Goal: Task Accomplishment & Management: Use online tool/utility

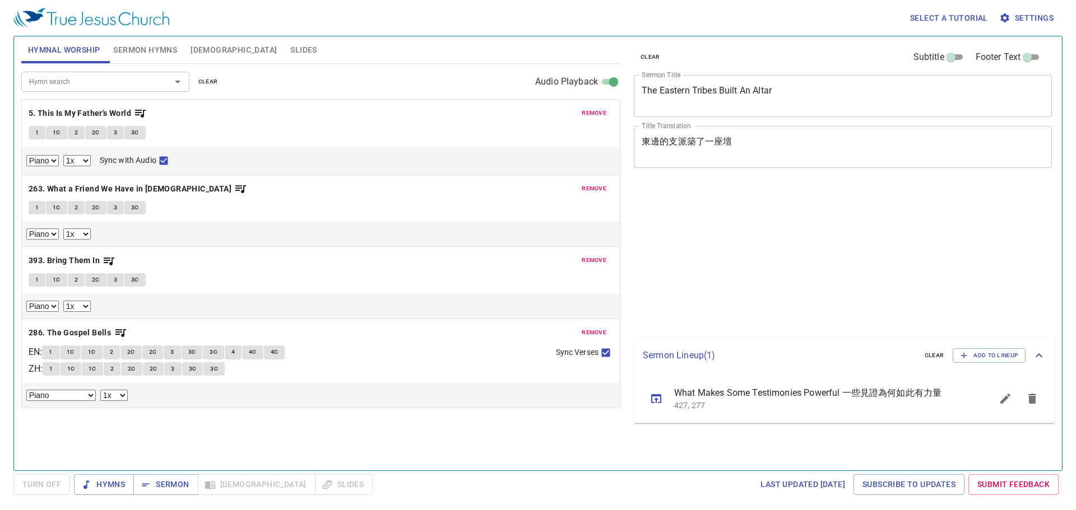
select select "1"
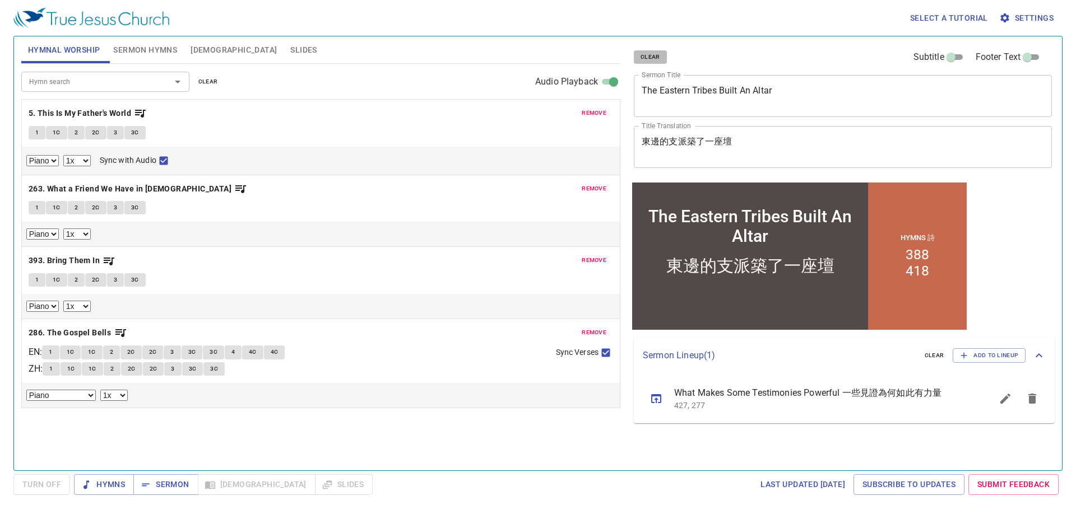
click at [648, 54] on span "clear" at bounding box center [650, 57] width 20 height 10
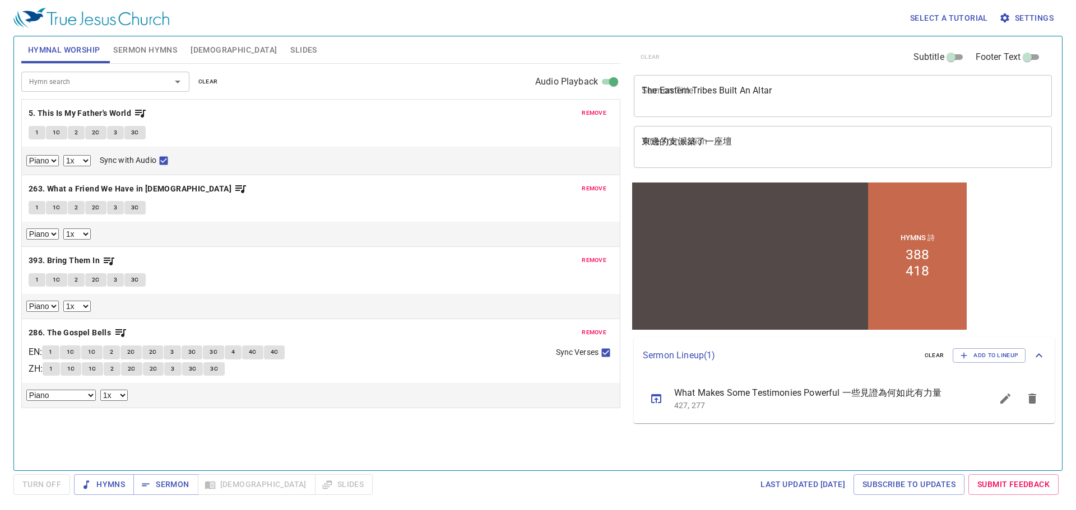
click at [213, 83] on span "clear" at bounding box center [208, 82] width 20 height 10
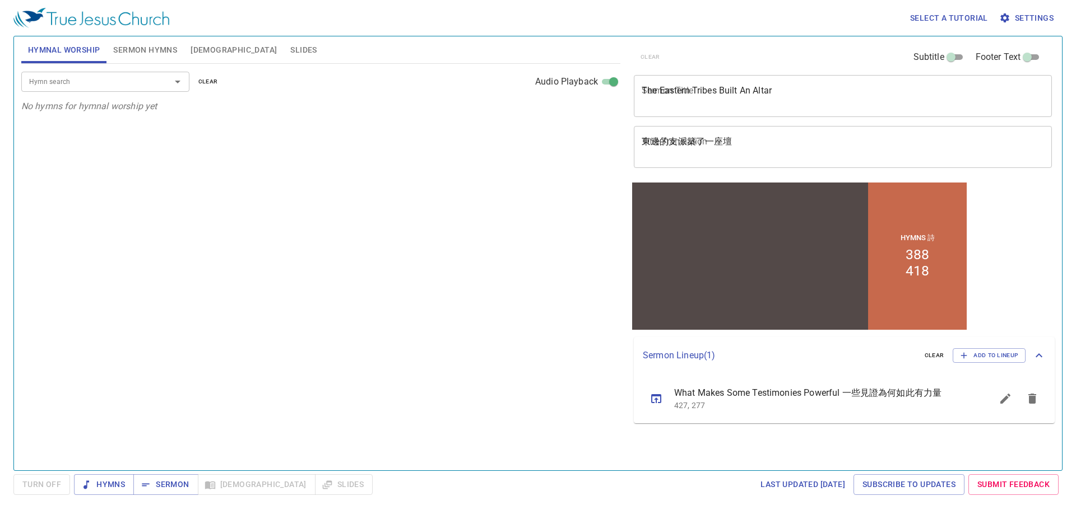
click at [642, 87] on textarea "The Eastern Tribes Built An Altar" at bounding box center [842, 95] width 402 height 21
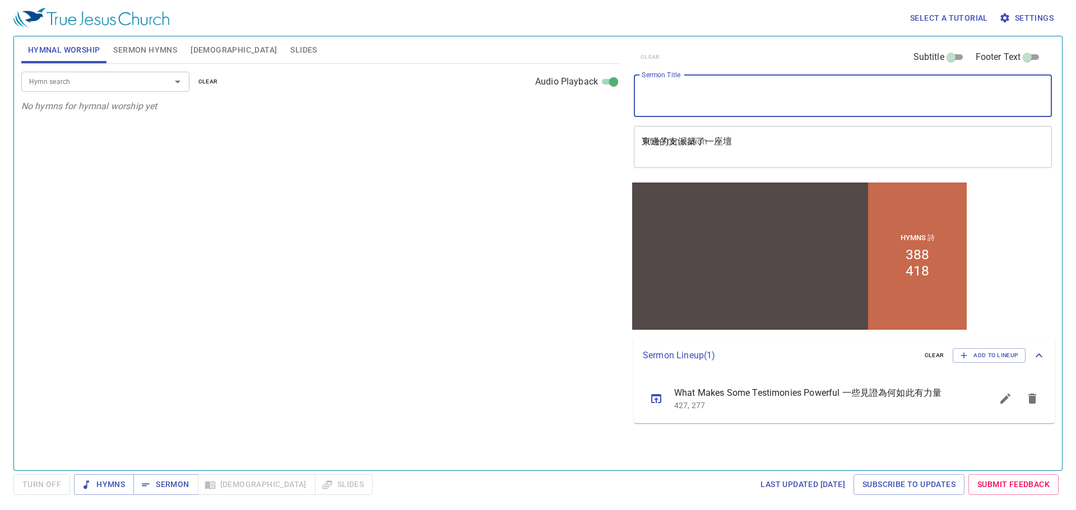
paste textarea "Morning Prayer"
type textarea "Morning Prayer"
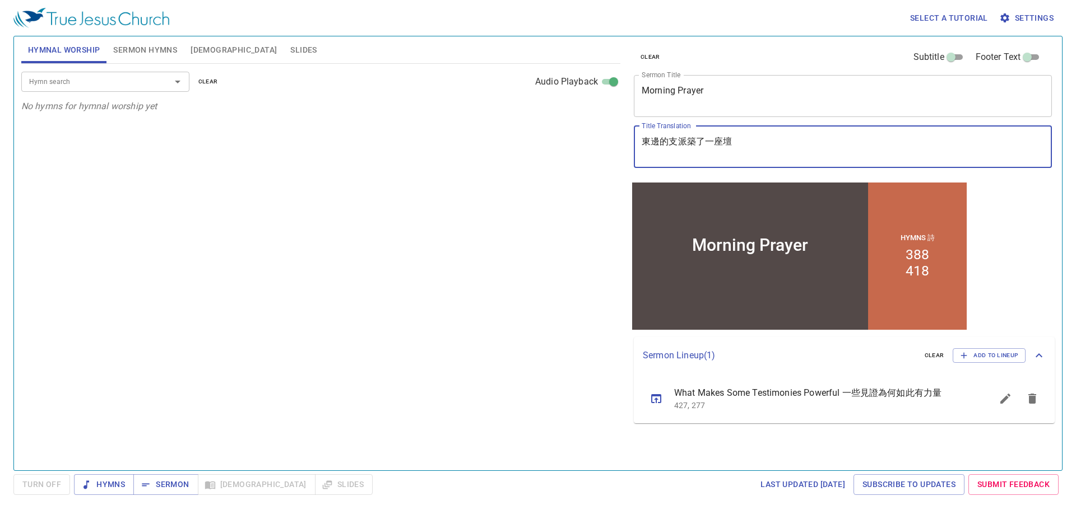
click at [681, 145] on textarea "東邊的支派築了一座壇" at bounding box center [842, 146] width 402 height 21
paste textarea "早[DEMOGRAPHIC_DATA]"
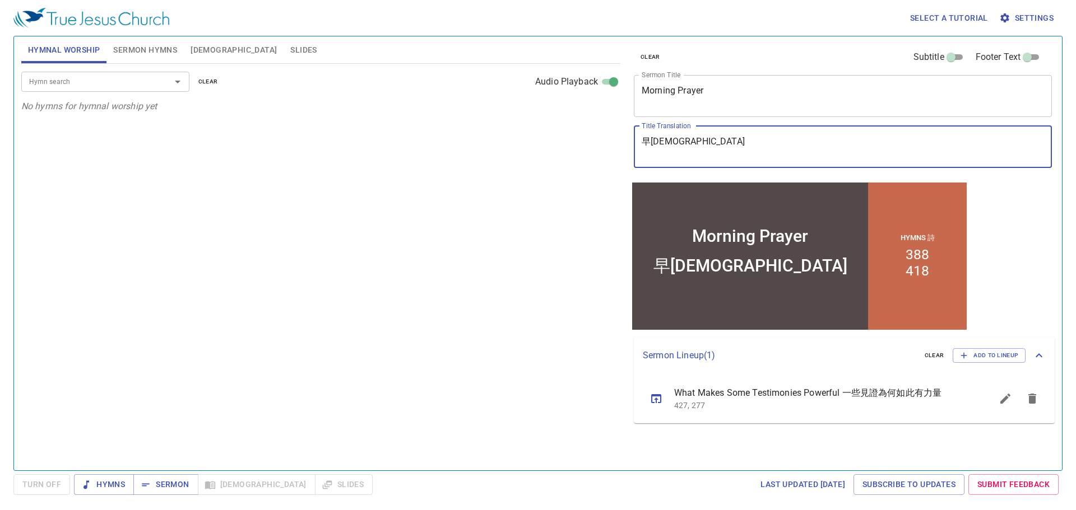
type textarea "早[DEMOGRAPHIC_DATA]"
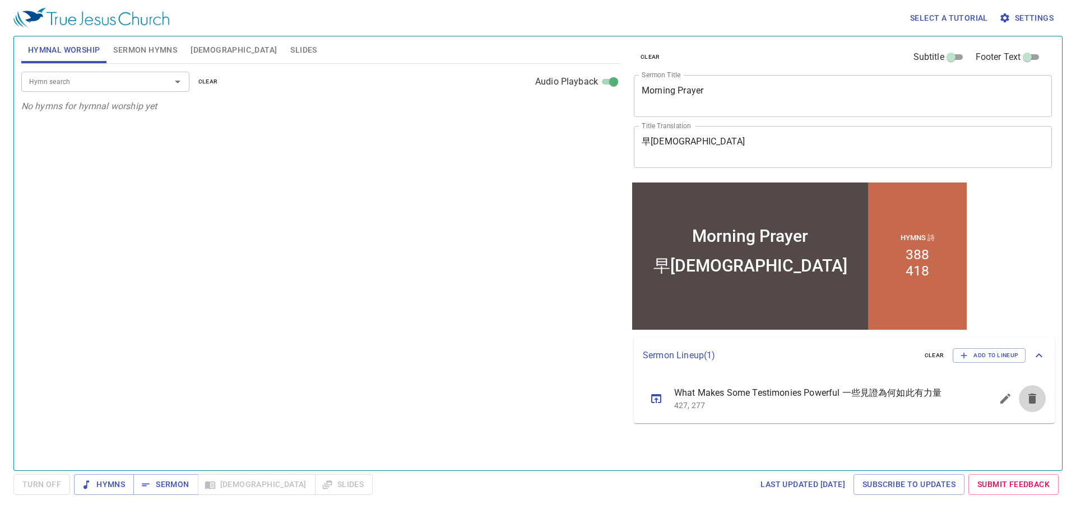
click at [1030, 402] on icon "sermon lineup list" at bounding box center [1032, 399] width 8 height 10
click at [145, 45] on span "Sermon Hymns" at bounding box center [145, 50] width 64 height 14
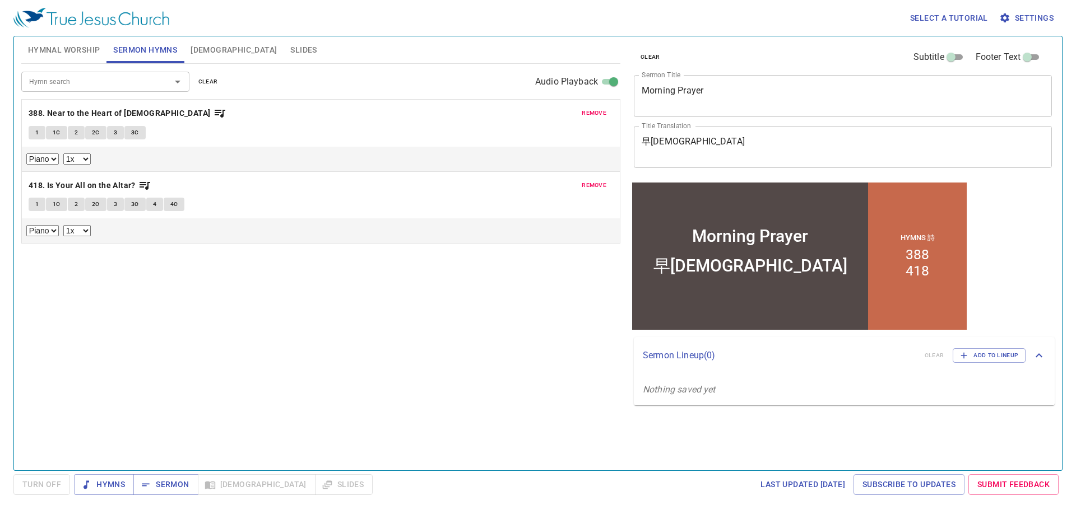
click at [209, 82] on span "clear" at bounding box center [208, 82] width 20 height 10
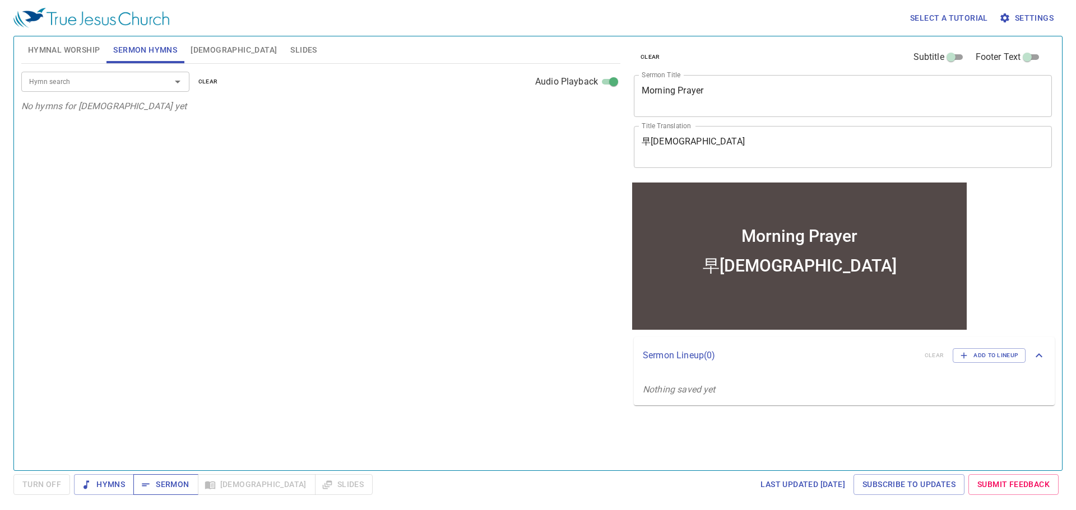
click at [158, 487] on span "Sermon" at bounding box center [165, 485] width 46 height 14
click at [132, 85] on input "Hymn search" at bounding box center [89, 81] width 128 height 13
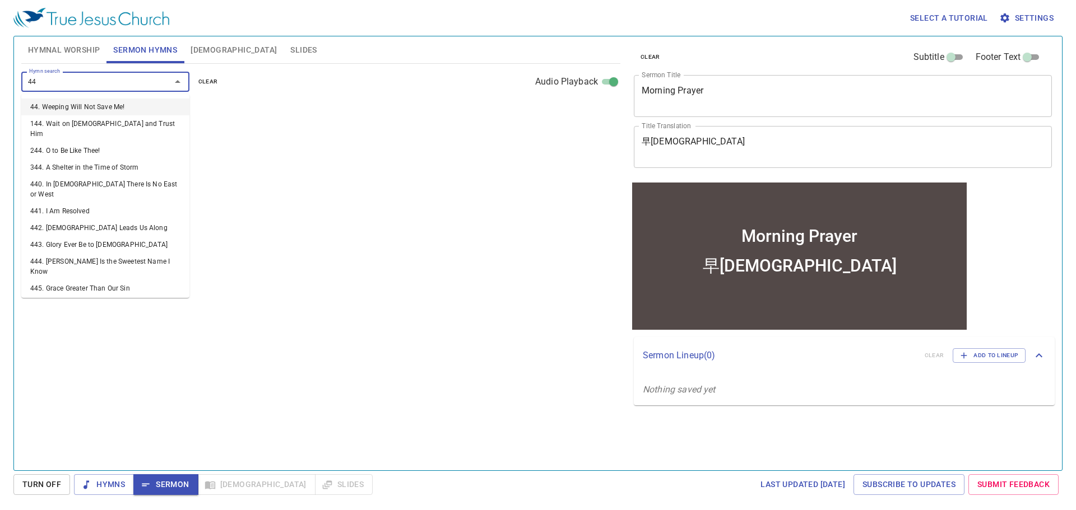
type input "442"
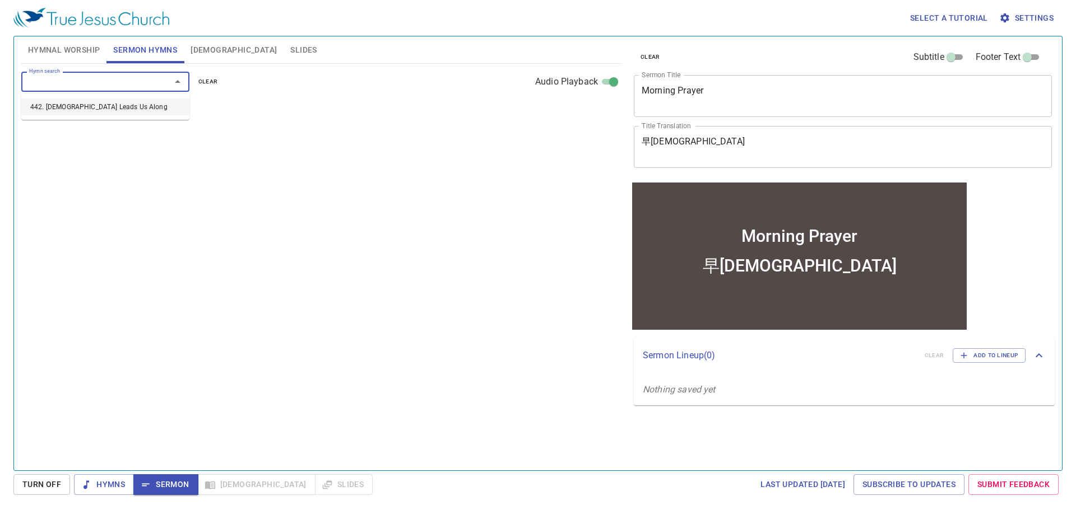
select select "1"
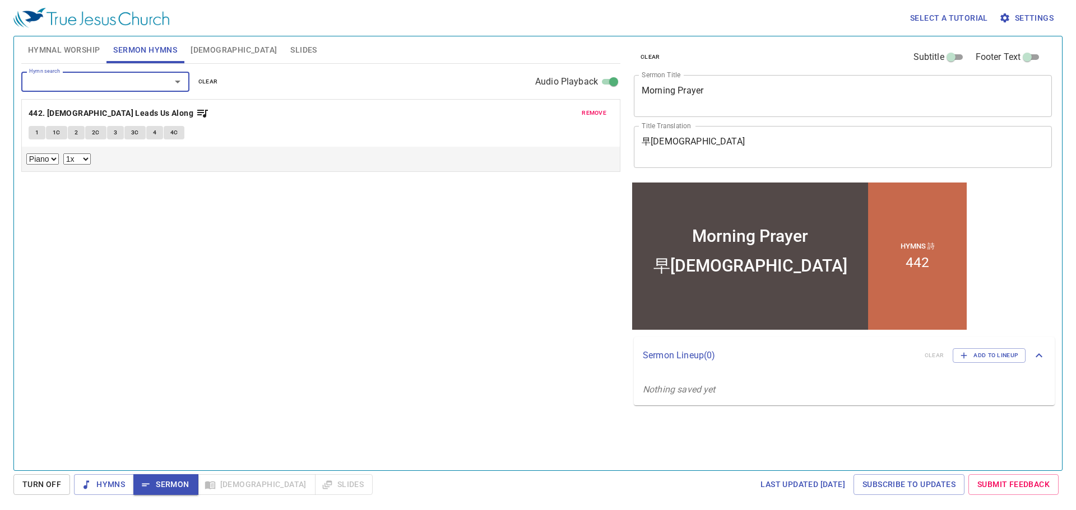
click at [202, 238] on div "Hymn search Hymn search clear Audio Playback remove 442. God Leads Us Along 1 1…" at bounding box center [320, 262] width 599 height 397
click at [39, 136] on button "1" at bounding box center [37, 132] width 17 height 13
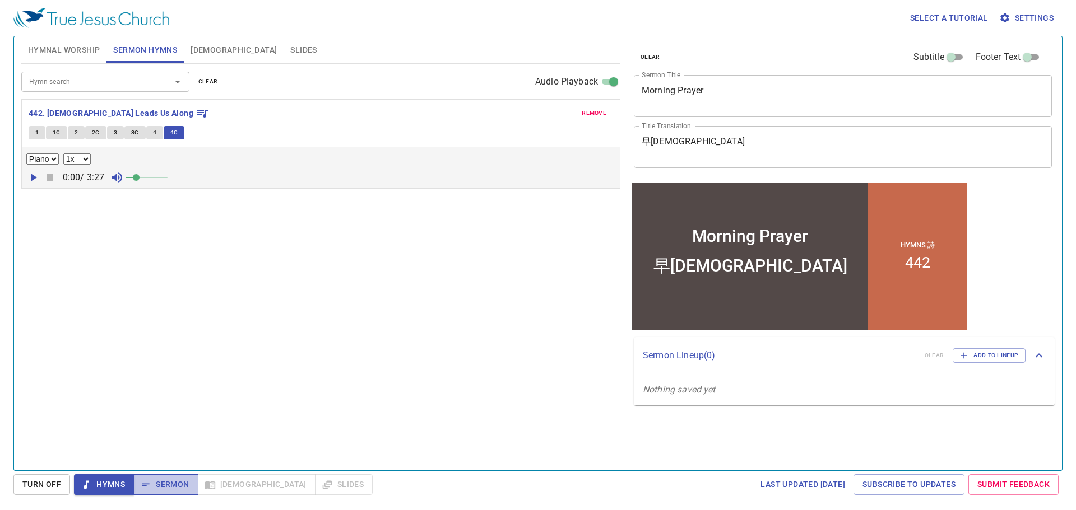
click at [179, 482] on span "Sermon" at bounding box center [165, 485] width 46 height 14
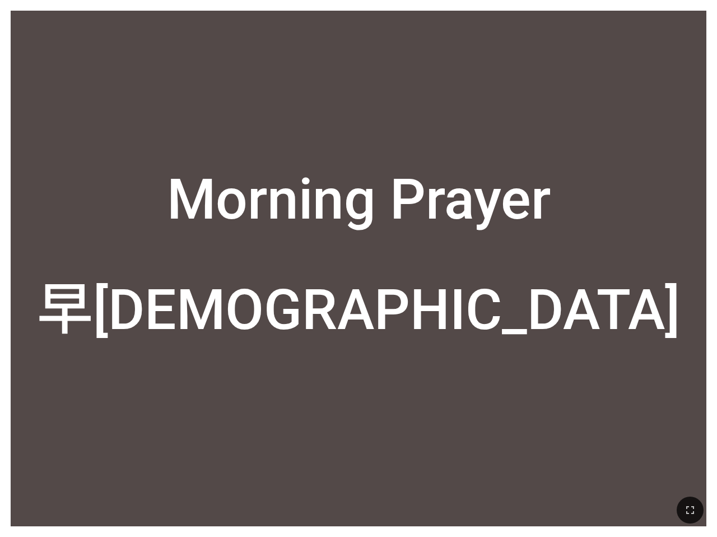
drag, startPoint x: 690, startPoint y: 509, endPoint x: 809, endPoint y: 570, distance: 134.0
click at [690, 509] on icon "button" at bounding box center [689, 509] width 13 height 13
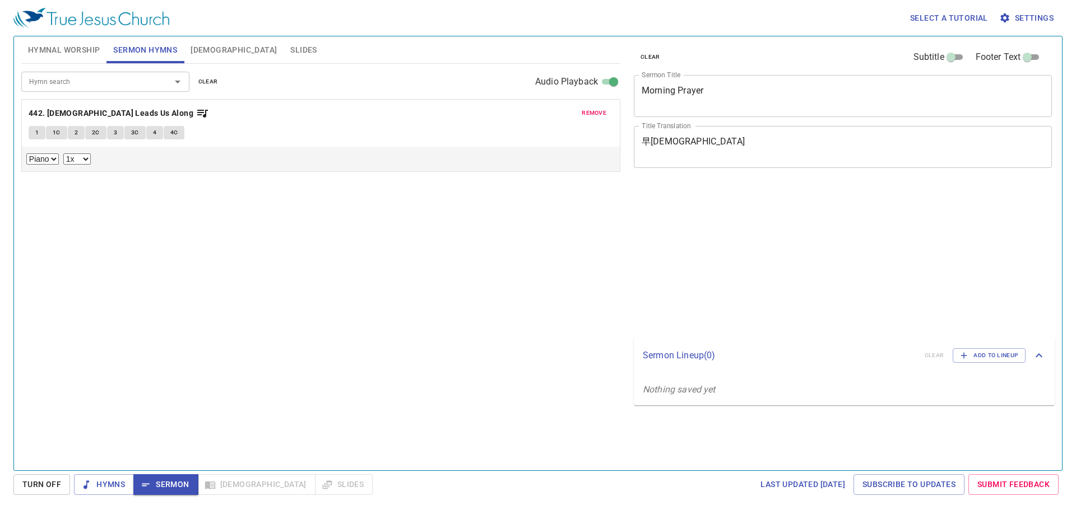
select select "1"
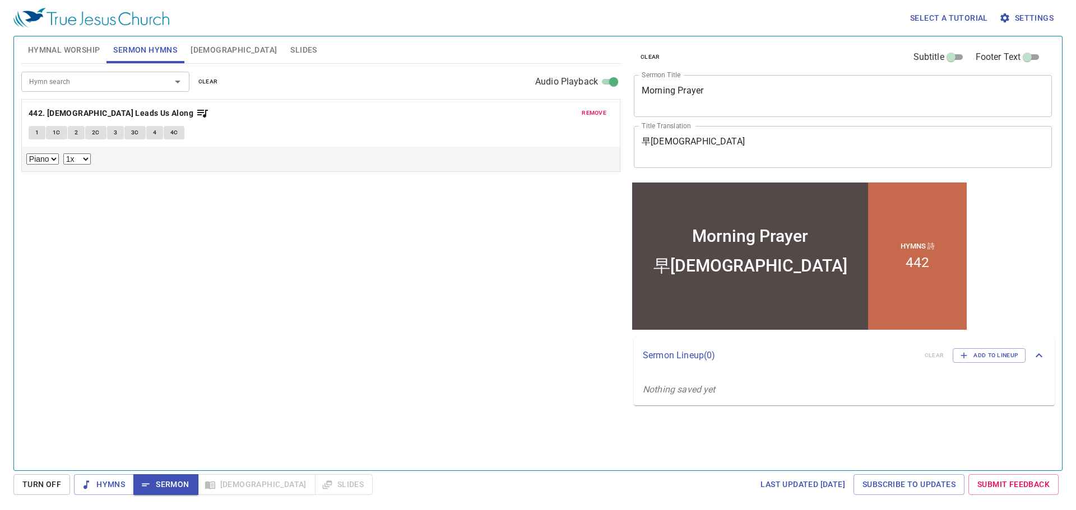
click at [290, 52] on span "Slides" at bounding box center [303, 50] width 26 height 14
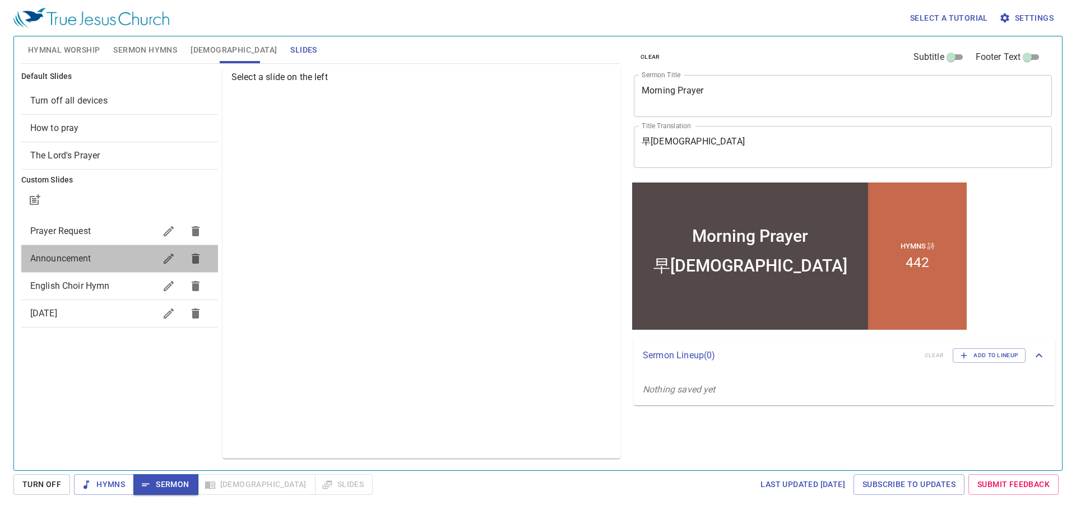
click at [102, 257] on span "Announcement" at bounding box center [92, 258] width 125 height 13
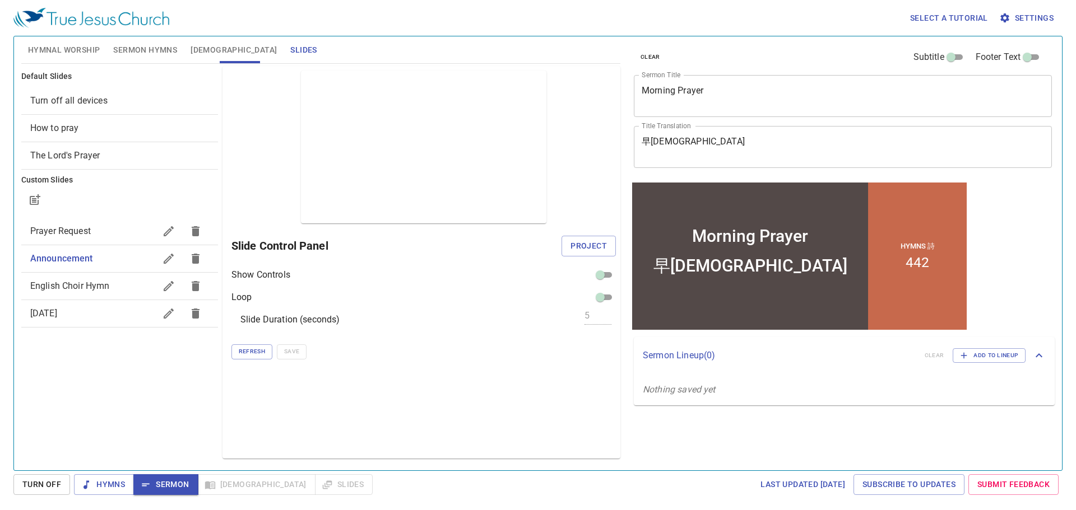
click at [107, 231] on span "Prayer Request" at bounding box center [92, 231] width 125 height 13
click at [568, 244] on button "Project" at bounding box center [588, 246] width 54 height 21
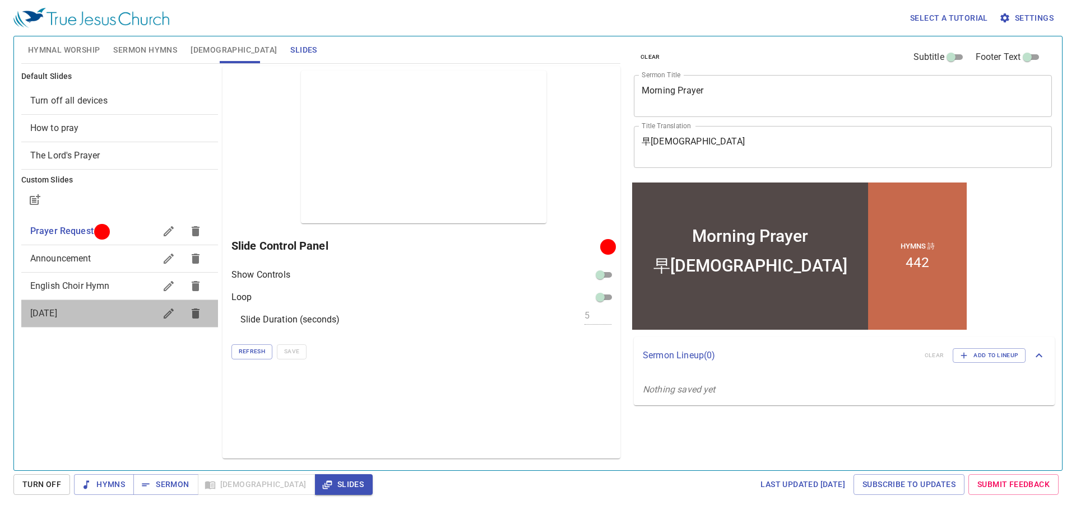
click at [125, 317] on span "[DATE]" at bounding box center [92, 313] width 125 height 13
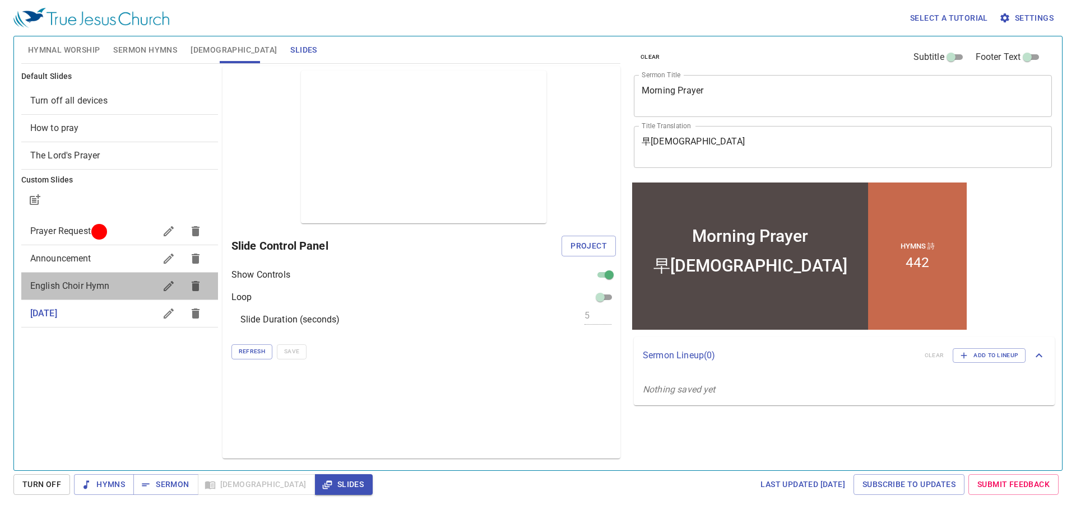
click at [77, 285] on span "English Choir Hymn" at bounding box center [70, 286] width 80 height 11
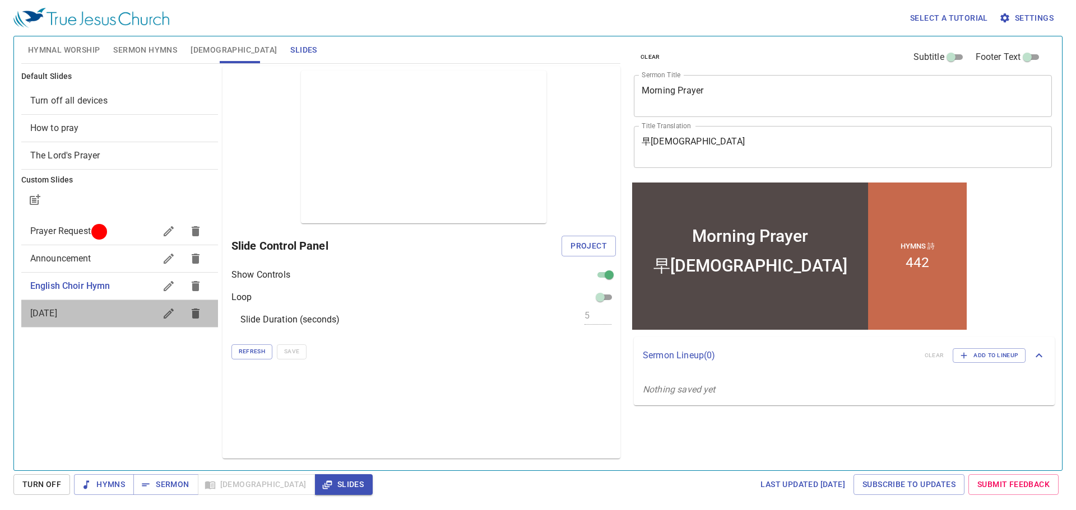
click at [129, 313] on span "[DATE]" at bounding box center [92, 313] width 125 height 13
click at [134, 226] on span "Prayer Request" at bounding box center [92, 231] width 125 height 13
checkbox input "false"
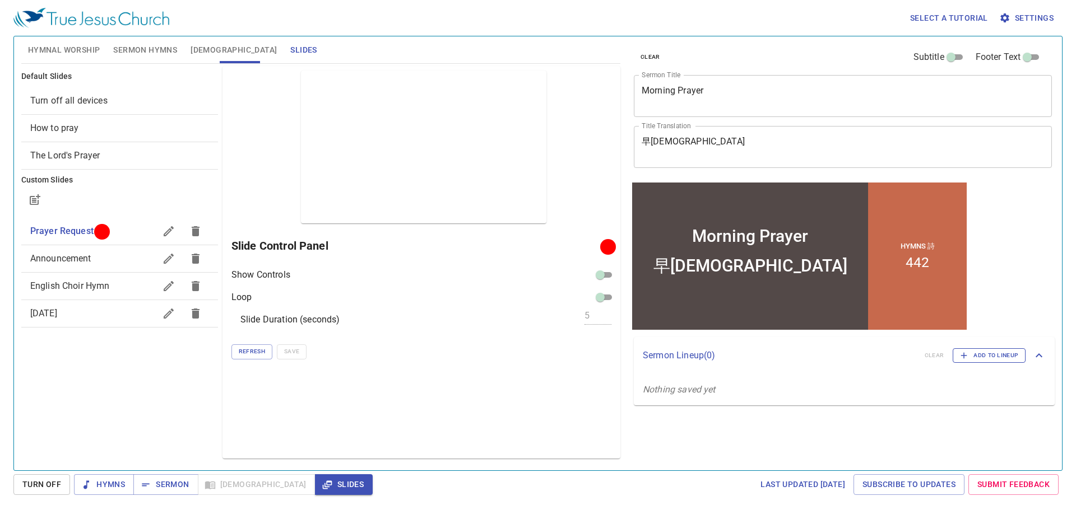
click at [973, 352] on span "Add to Lineup" at bounding box center [989, 356] width 58 height 10
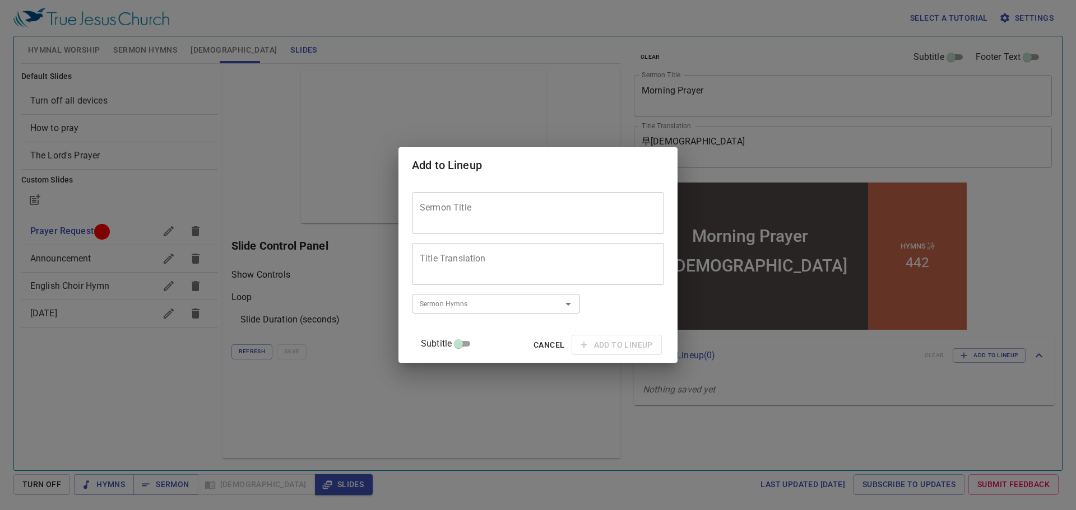
click at [532, 207] on textarea "Sermon Title" at bounding box center [538, 212] width 236 height 21
paste textarea "築壇事件的提醒"
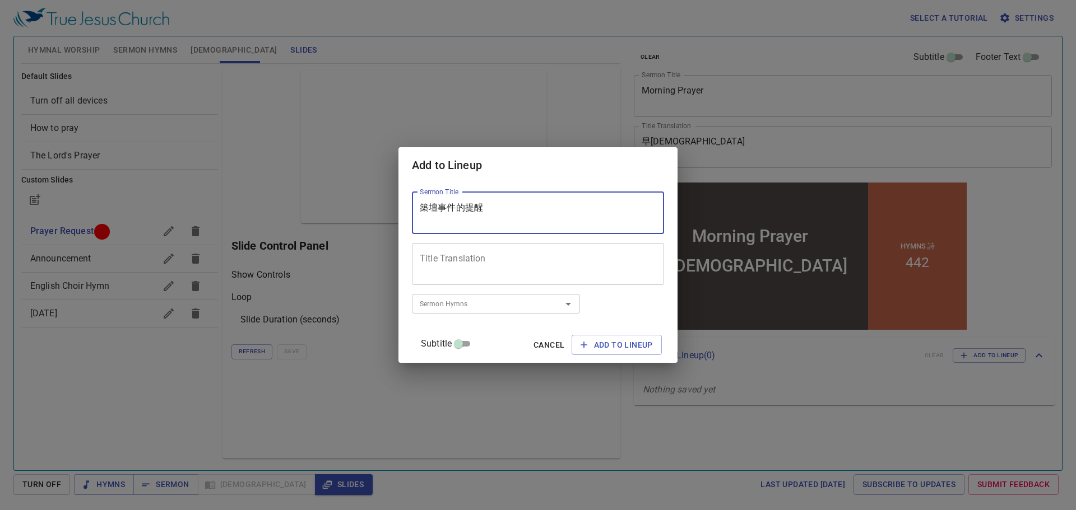
type textarea "築壇事件的提醒"
click at [510, 271] on textarea "Title Translation" at bounding box center [538, 263] width 236 height 21
paste textarea "築壇事件的提醒"
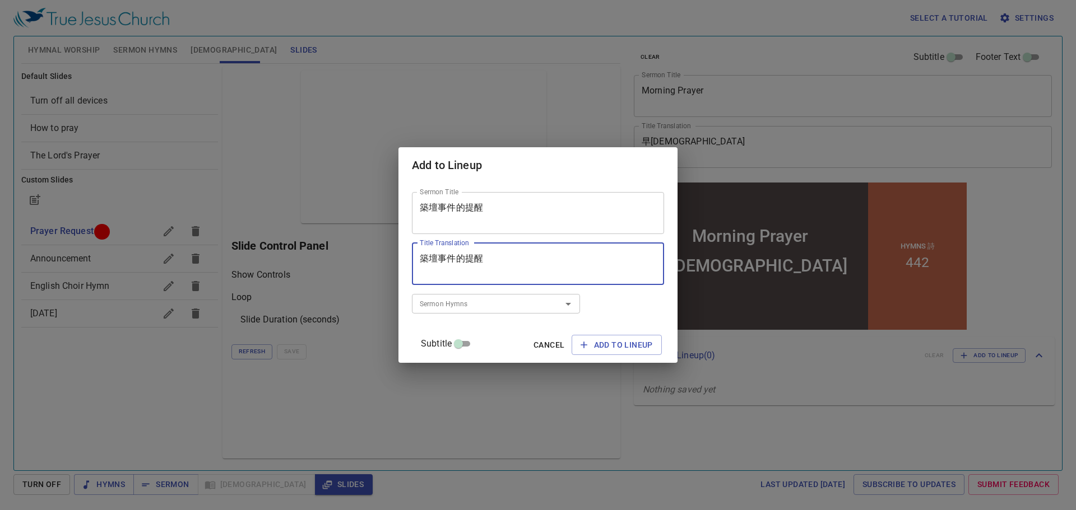
type textarea "築壇事件的提醒"
drag, startPoint x: 513, startPoint y: 220, endPoint x: 361, endPoint y: 198, distance: 154.0
click at [361, 198] on div "Add to Lineup Sermon Title 築壇事件的提醒 Sermon Title Title Translation 築壇事件的提醒 Title…" at bounding box center [538, 255] width 1076 height 510
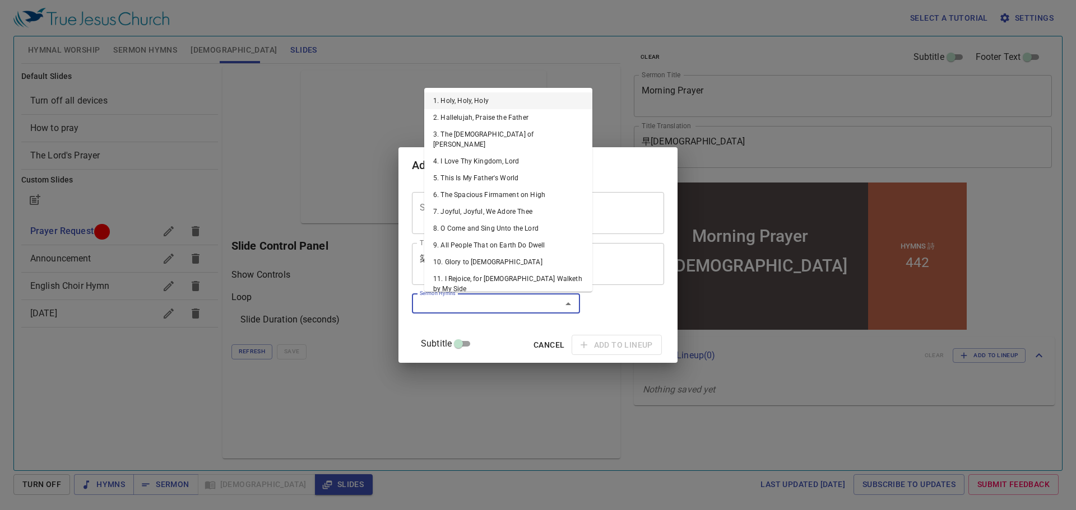
click at [459, 310] on input "Sermon Hymns" at bounding box center [479, 303] width 128 height 13
type input "129"
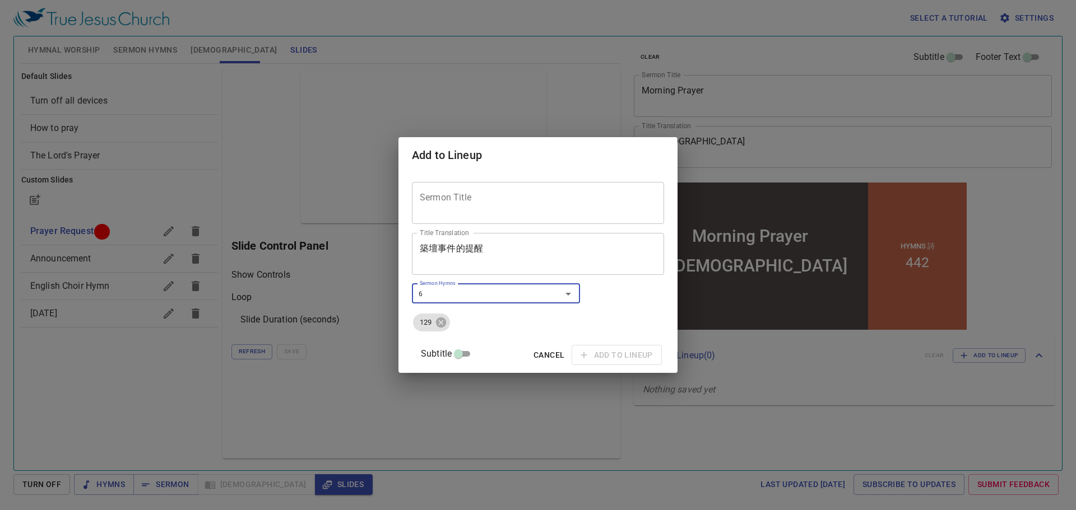
type input "62"
click at [528, 206] on textarea "Sermon Title" at bounding box center [538, 202] width 236 height 21
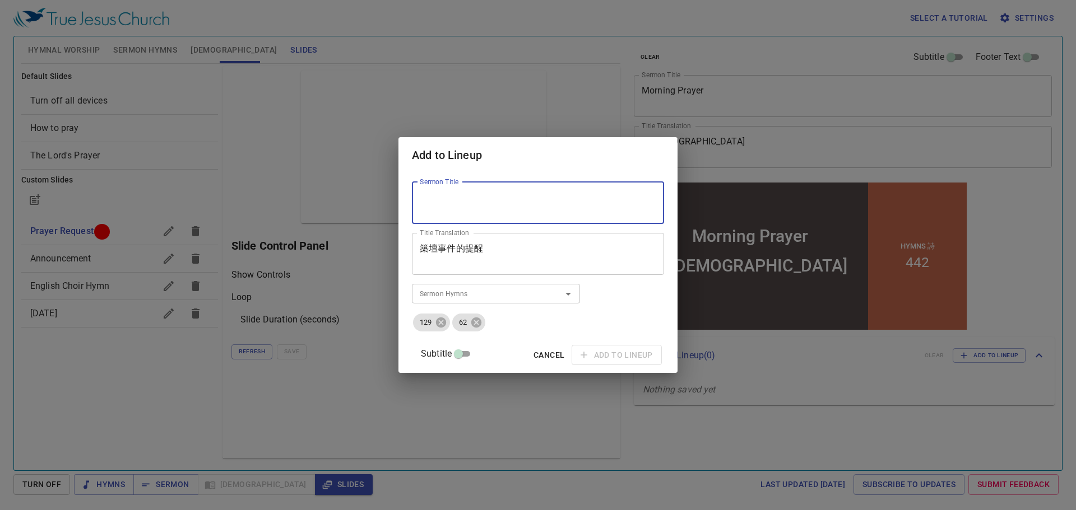
paste textarea "築壇事件的提醒"
type textarea "築壇事件的提醒"
click at [606, 353] on span "Add to Lineup" at bounding box center [616, 355] width 72 height 14
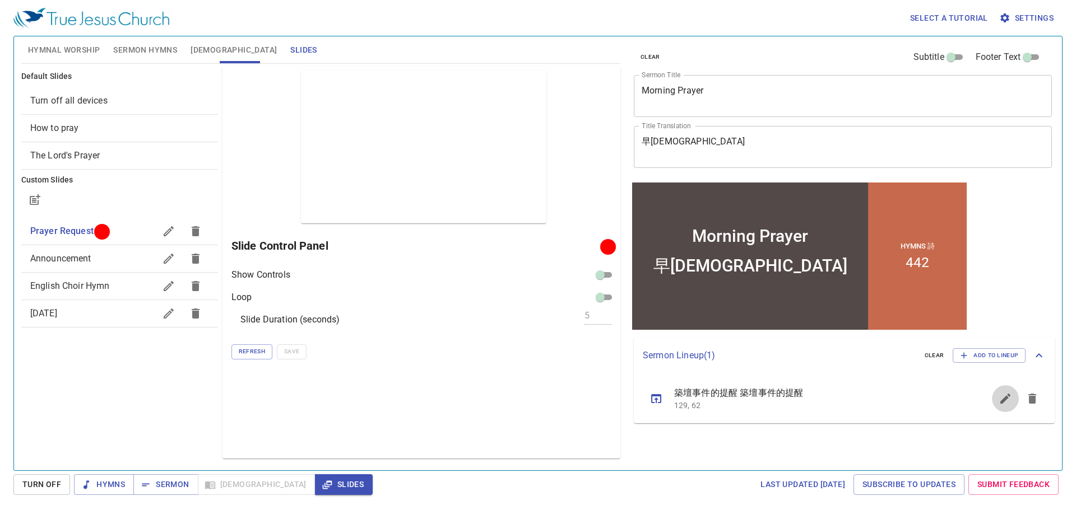
click at [1004, 399] on icon "sermon lineup list" at bounding box center [1005, 399] width 10 height 10
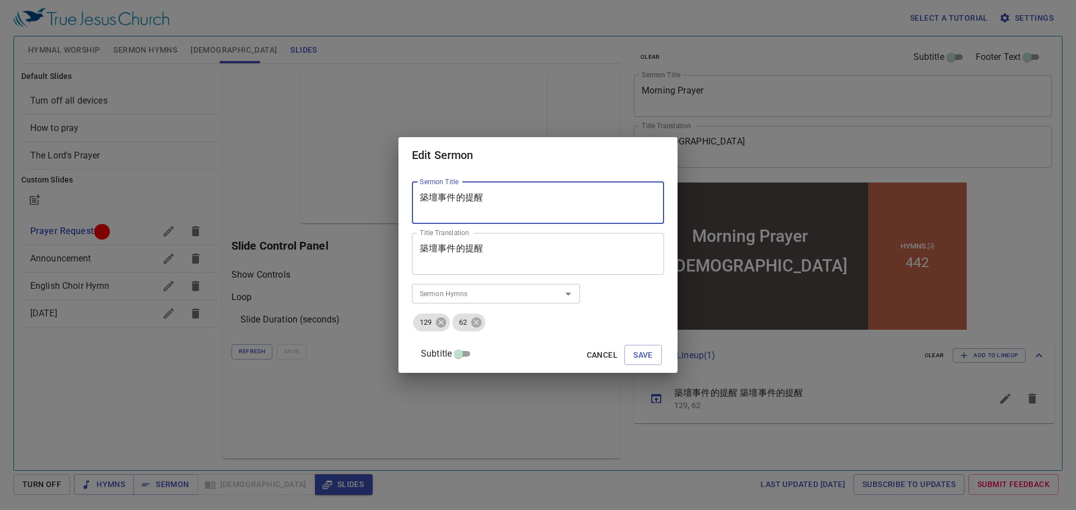
drag, startPoint x: 518, startPoint y: 210, endPoint x: 376, endPoint y: 195, distance: 142.5
click at [376, 195] on div "Edit Sermon Sermon Title 築壇事件的提醒 Sermon Title Title Translation 築壇事件的提醒 Title T…" at bounding box center [538, 255] width 1076 height 510
paste textarea "築壇事件的提醒"
type textarea "築壇事件的提醒"
click at [633, 350] on span "Save" at bounding box center [643, 355] width 20 height 14
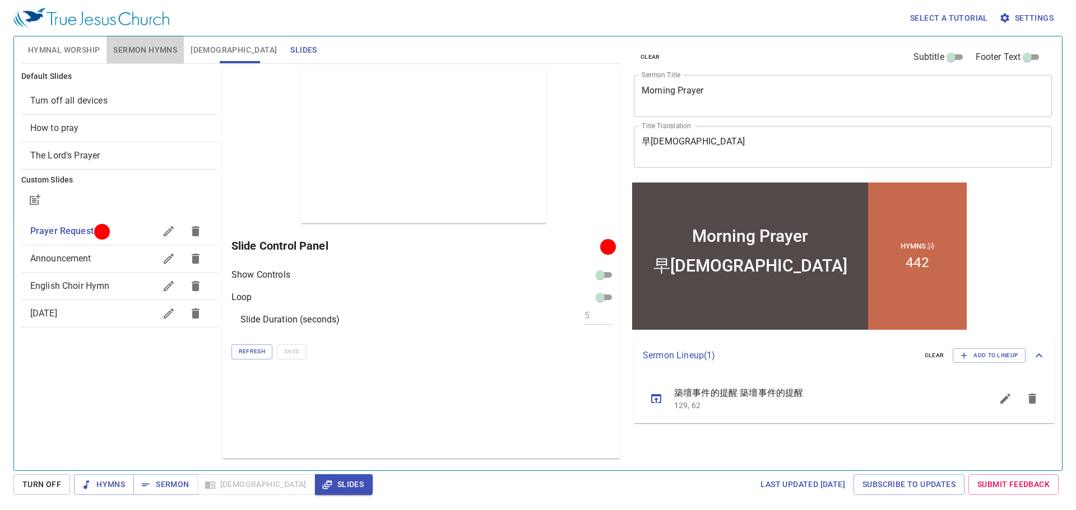
click at [157, 52] on span "Sermon Hymns" at bounding box center [145, 50] width 64 height 14
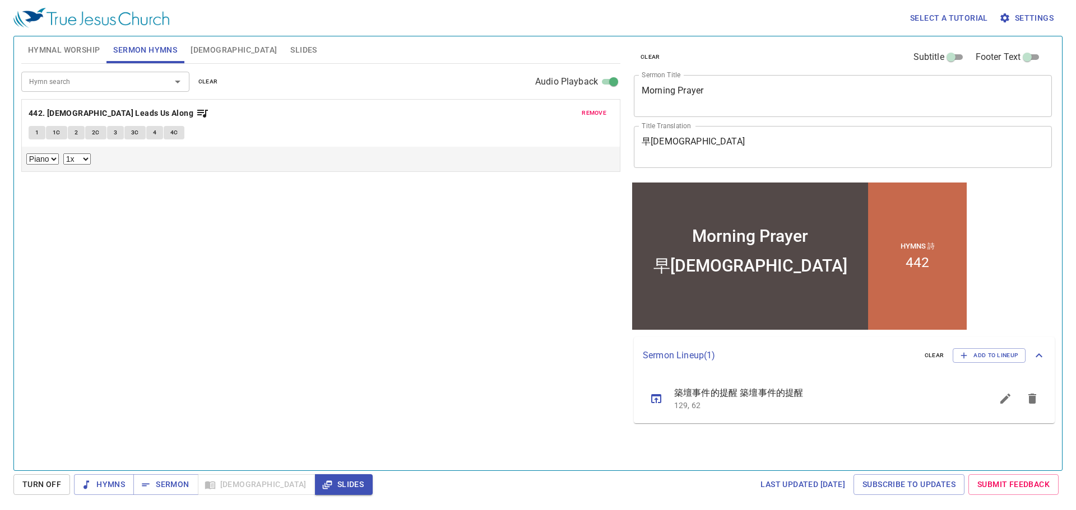
click at [210, 83] on span "clear" at bounding box center [208, 82] width 20 height 10
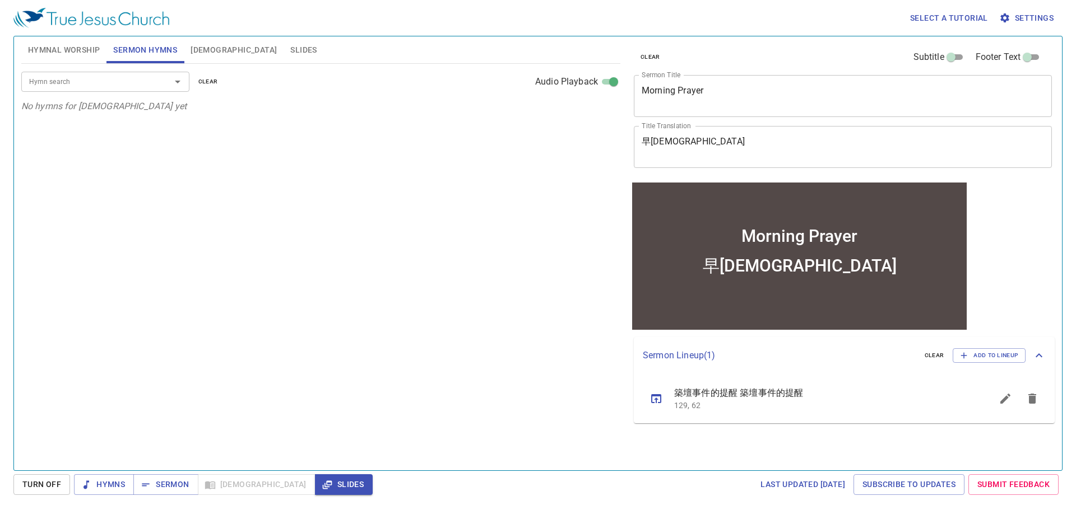
click at [61, 46] on span "Hymnal Worship" at bounding box center [64, 50] width 72 height 14
click at [165, 52] on span "Sermon Hymns" at bounding box center [145, 50] width 64 height 14
click at [202, 51] on span "[DEMOGRAPHIC_DATA]" at bounding box center [233, 50] width 86 height 14
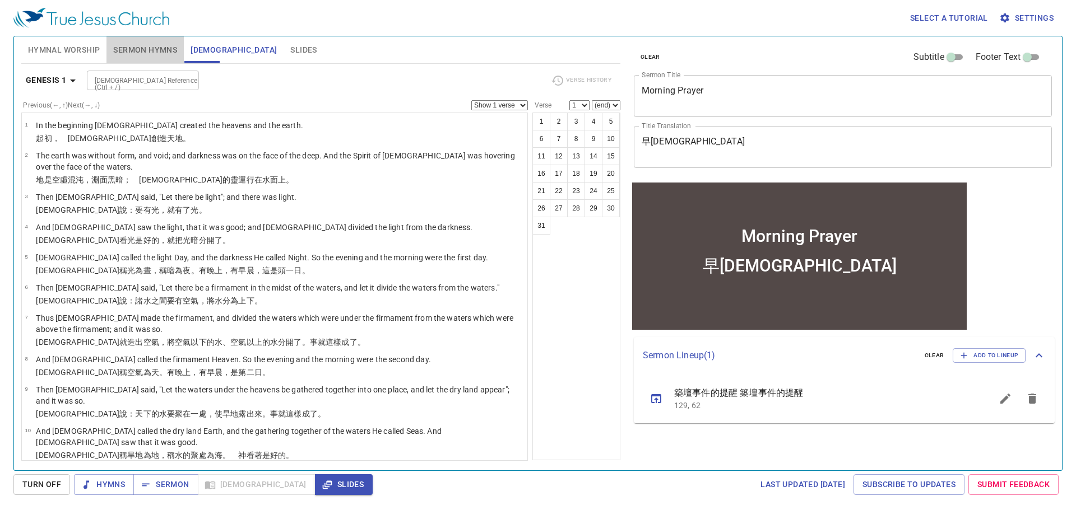
click at [160, 52] on span "Sermon Hymns" at bounding box center [145, 50] width 64 height 14
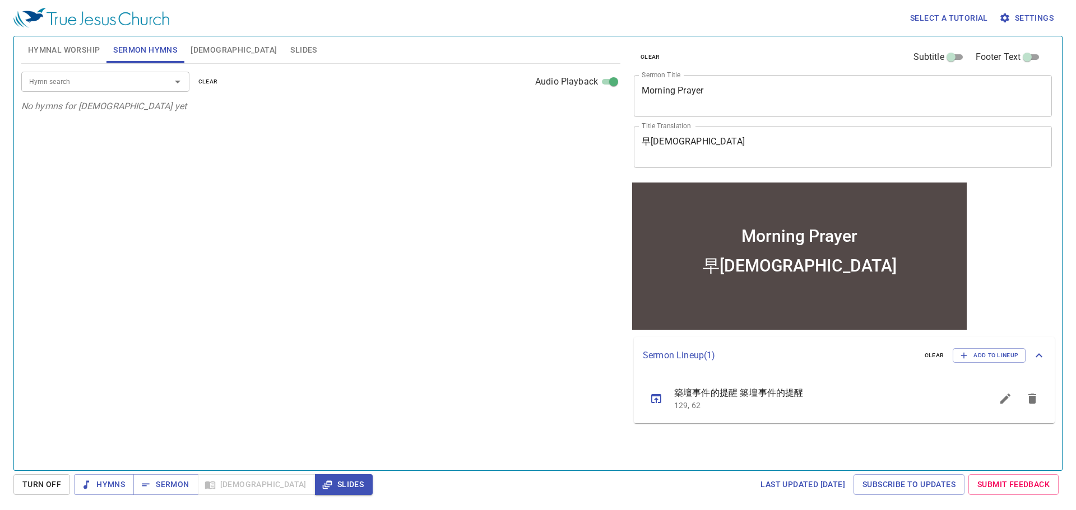
click at [209, 84] on span "clear" at bounding box center [208, 82] width 20 height 10
click at [657, 394] on icon "sermon lineup list" at bounding box center [655, 398] width 13 height 13
select select "1"
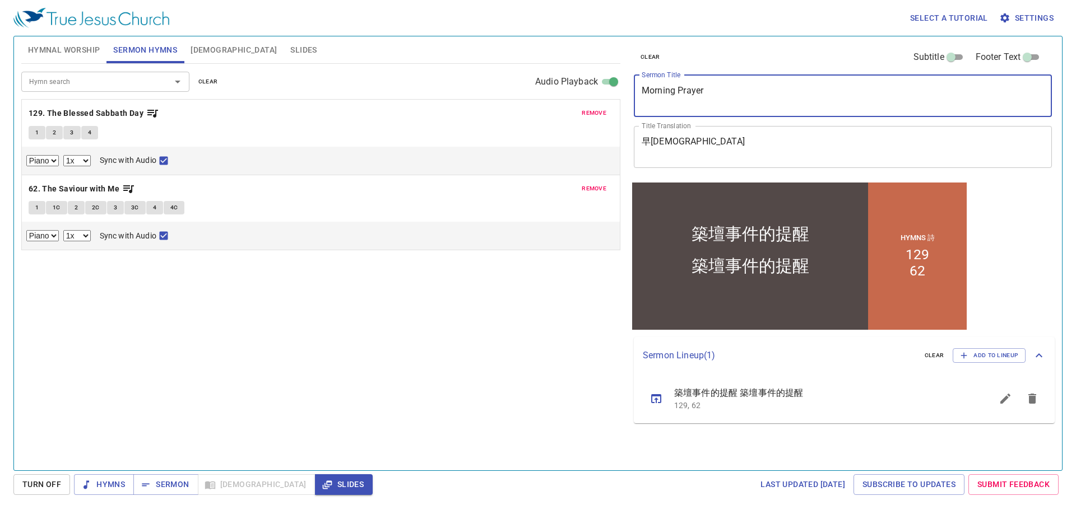
drag, startPoint x: 715, startPoint y: 103, endPoint x: 608, endPoint y: 89, distance: 107.4
click at [608, 89] on div "Hymnal Worship Sermon Hymns Bible Slides Hymn search Hymn search clear Audio Pl…" at bounding box center [538, 249] width 1042 height 434
type textarea "築壇事件的提醒"
click at [178, 481] on span "Sermon" at bounding box center [165, 485] width 46 height 14
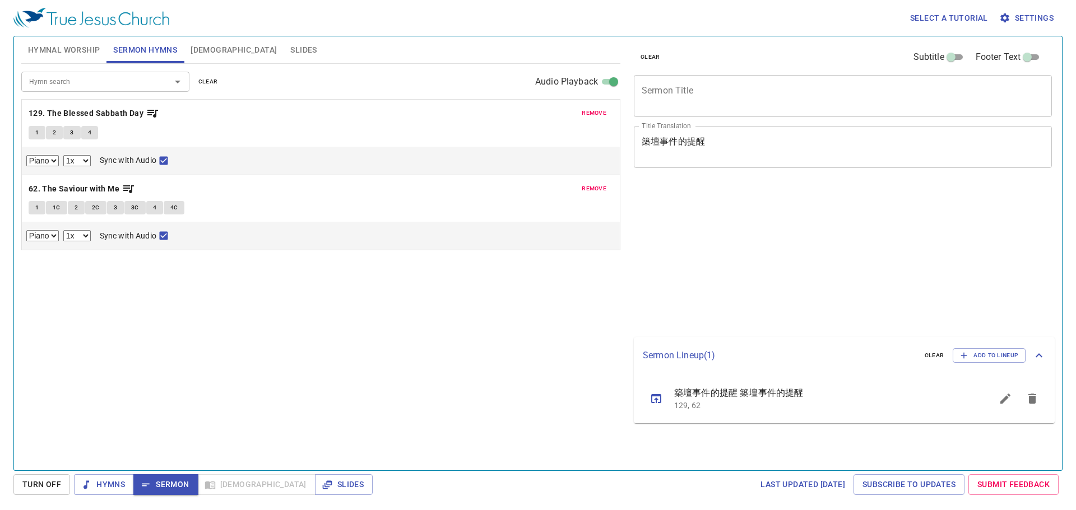
select select "1"
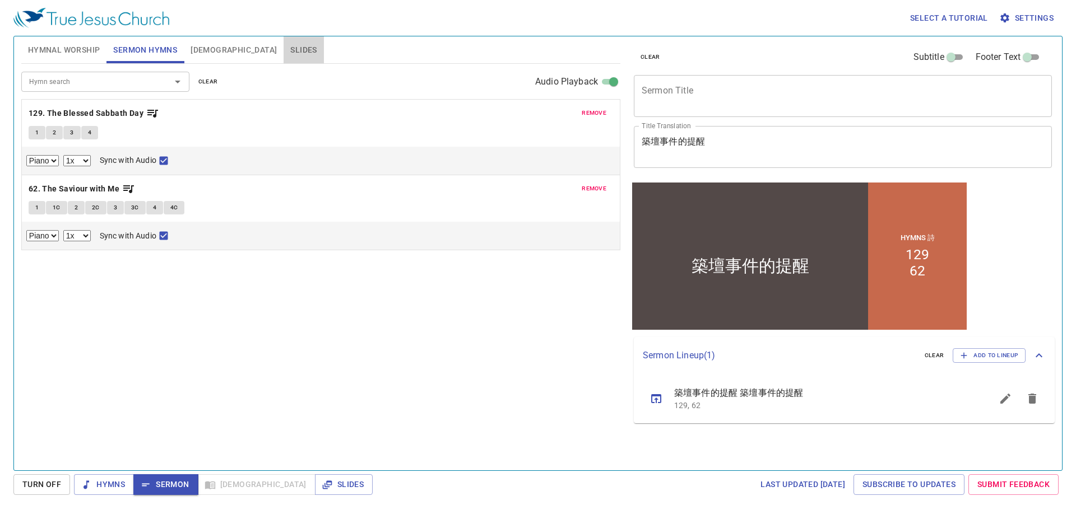
click at [290, 43] on span "Slides" at bounding box center [303, 50] width 26 height 14
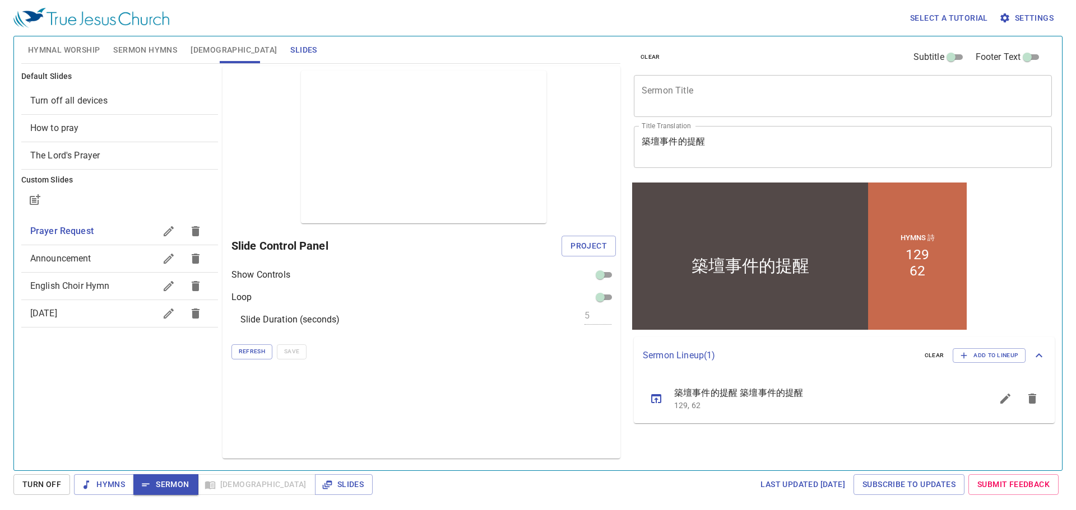
click at [137, 107] on span "Turn off all devices" at bounding box center [119, 100] width 179 height 13
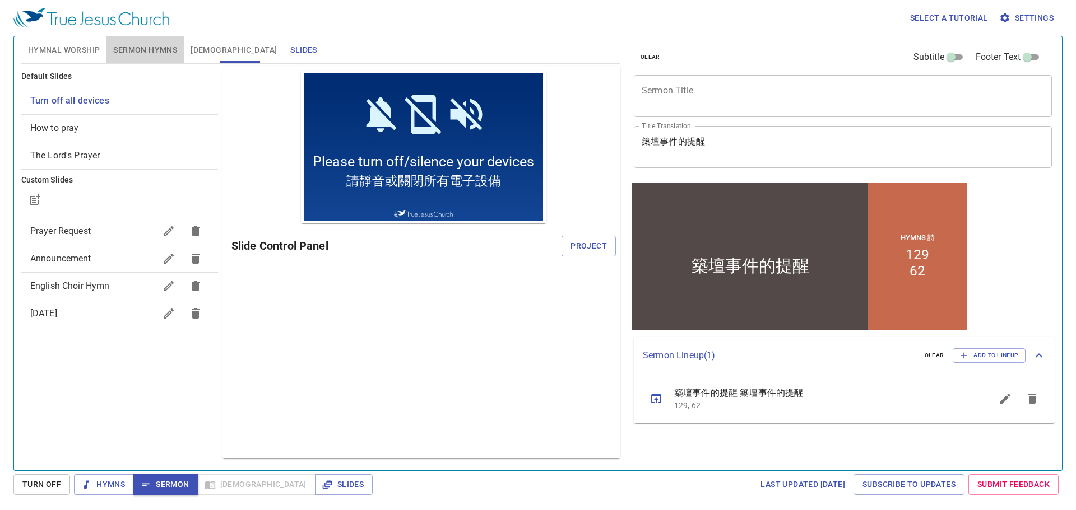
click at [164, 50] on span "Sermon Hymns" at bounding box center [145, 50] width 64 height 14
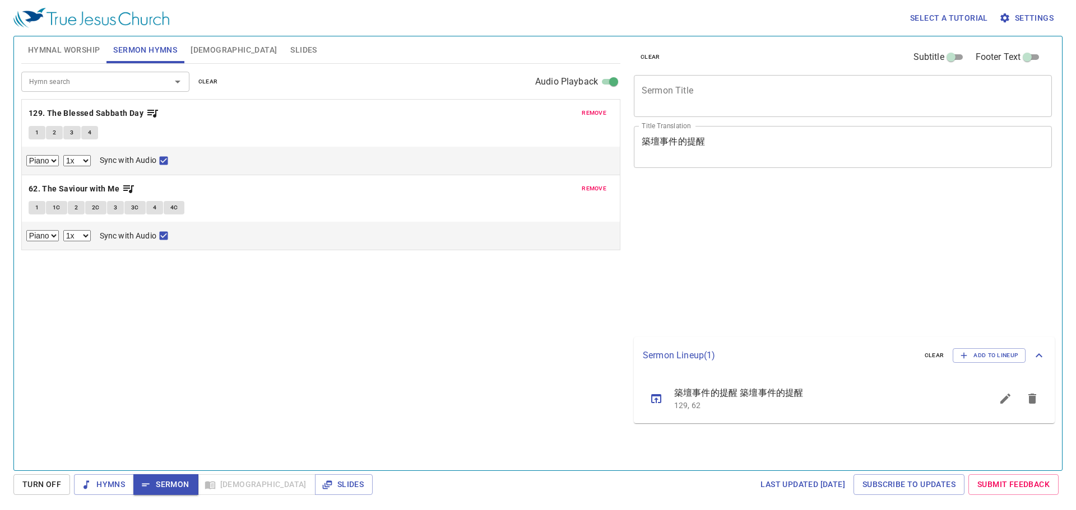
select select "1"
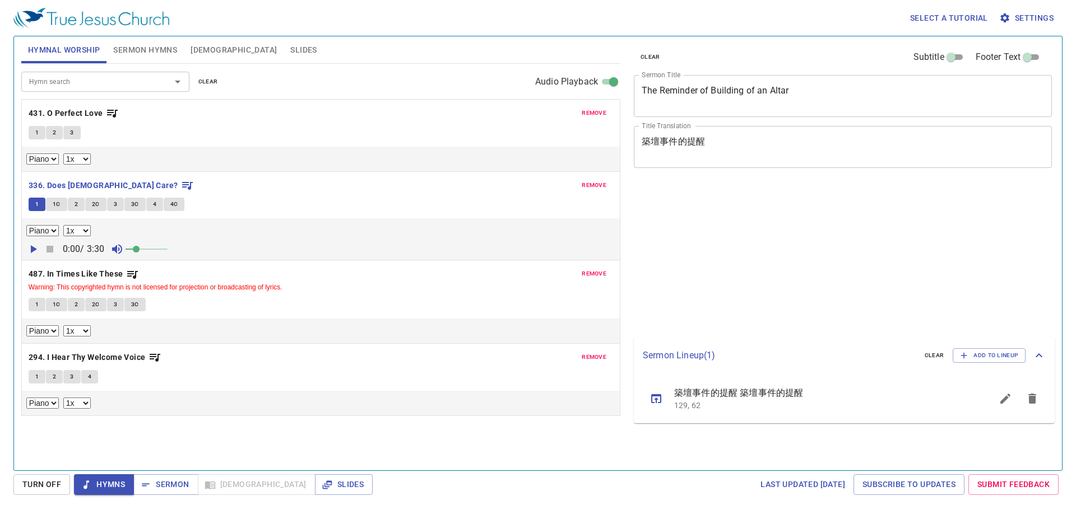
select select "1"
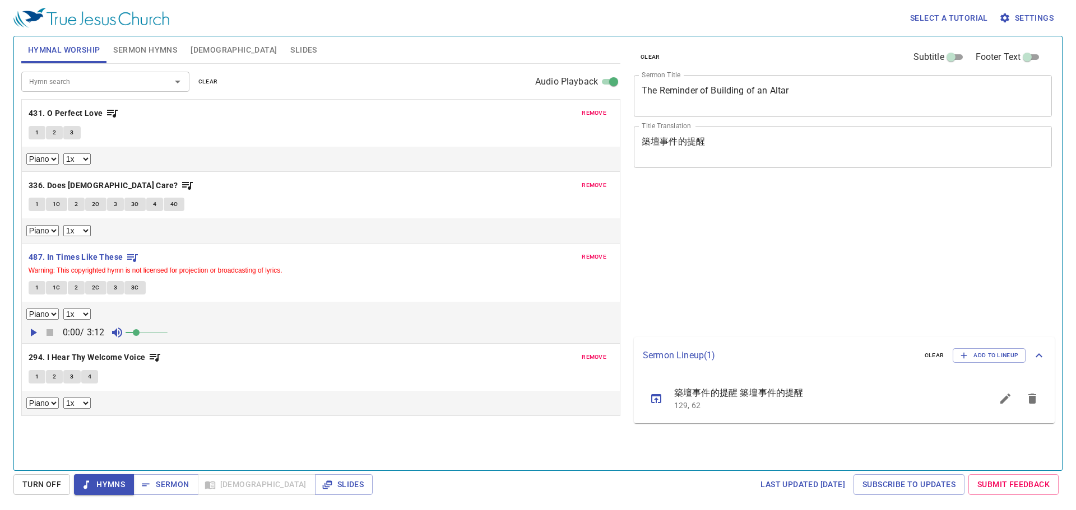
select select "1"
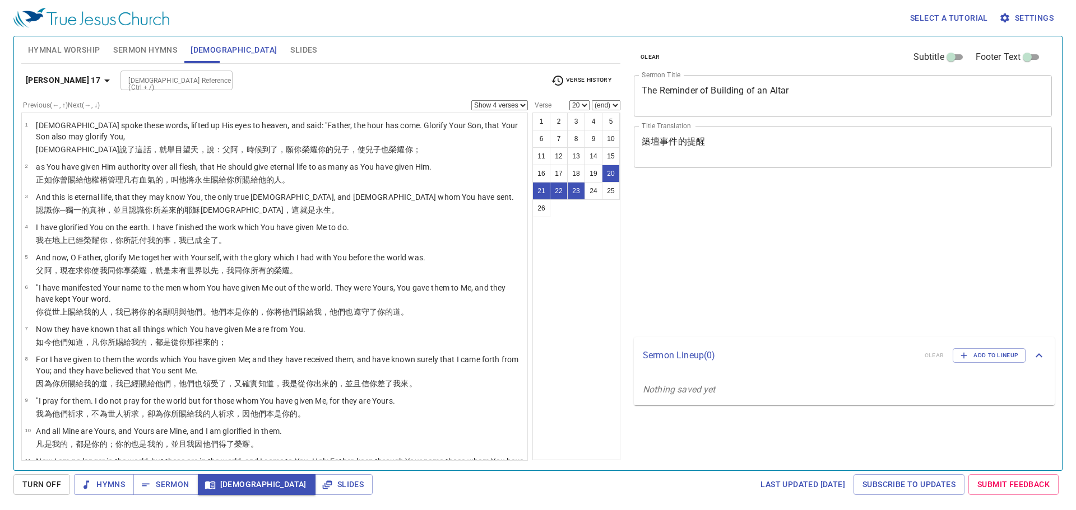
select select "4"
select select "20"
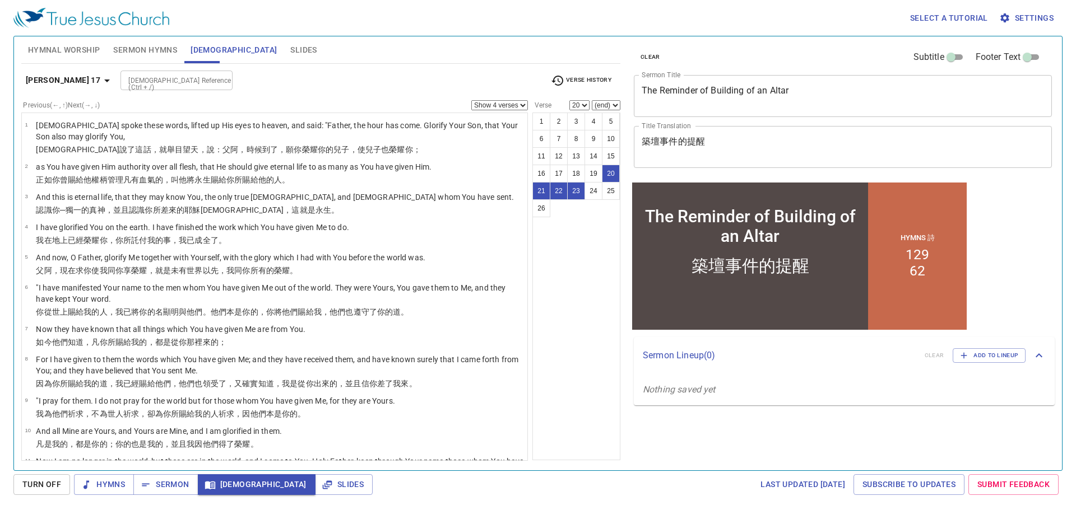
scroll to position [477, 0]
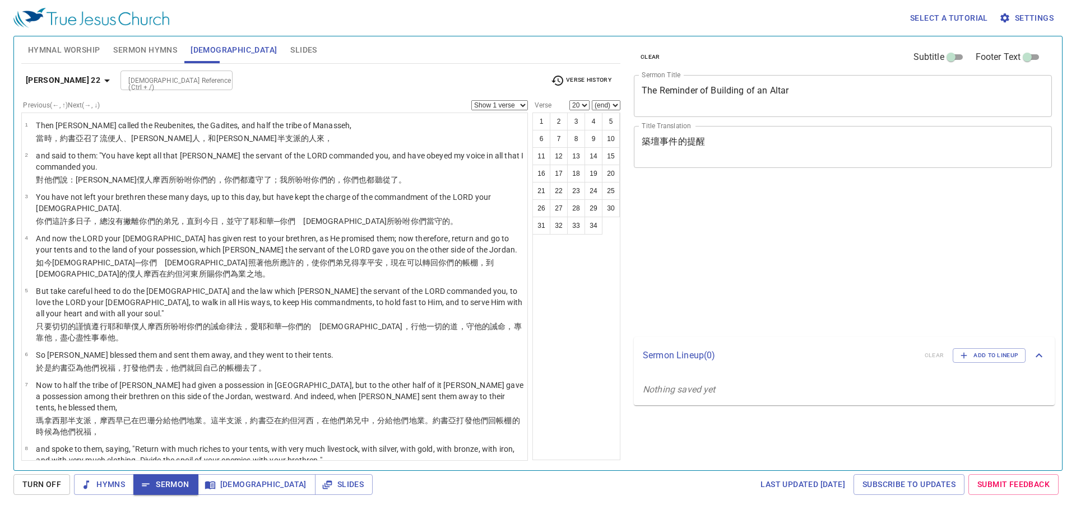
select select "20"
select select "2"
select select "11"
select select "19"
select select "20"
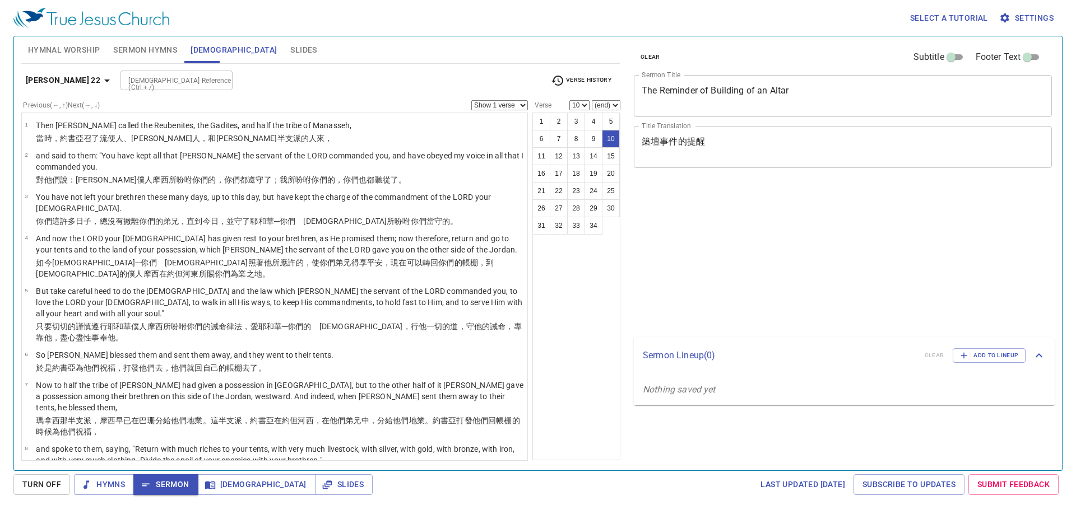
select select "10"
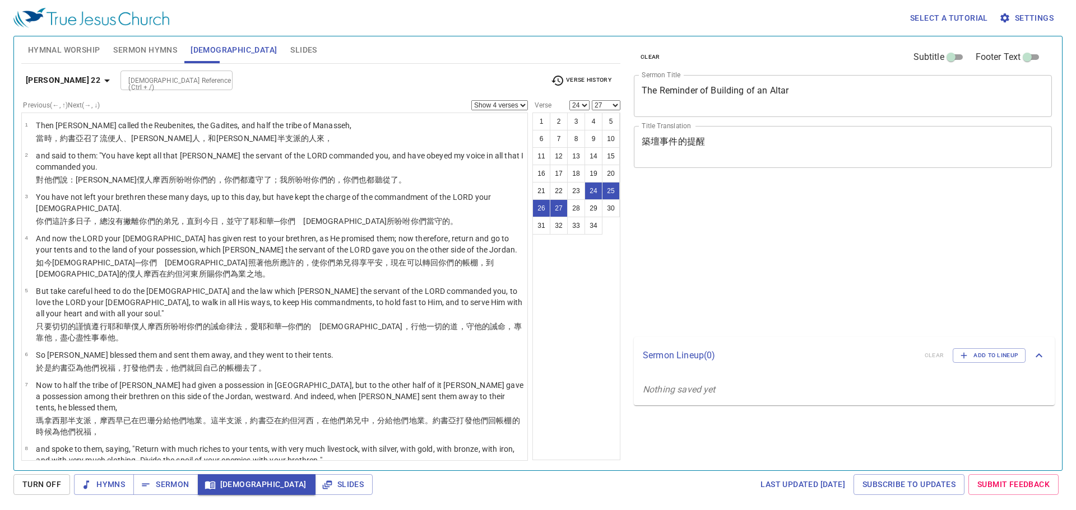
select select "4"
select select "24"
select select "27"
select select "4"
select select "24"
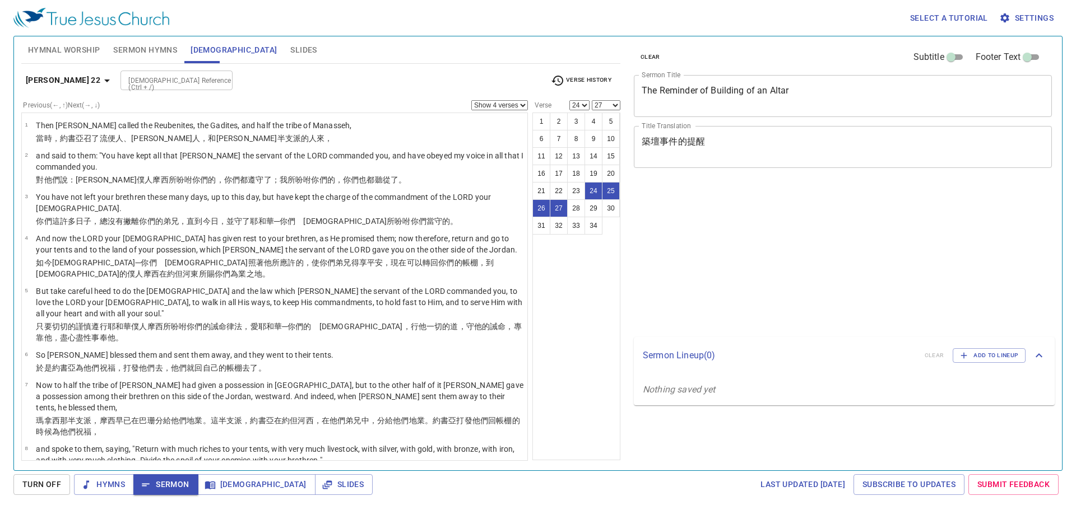
select select "27"
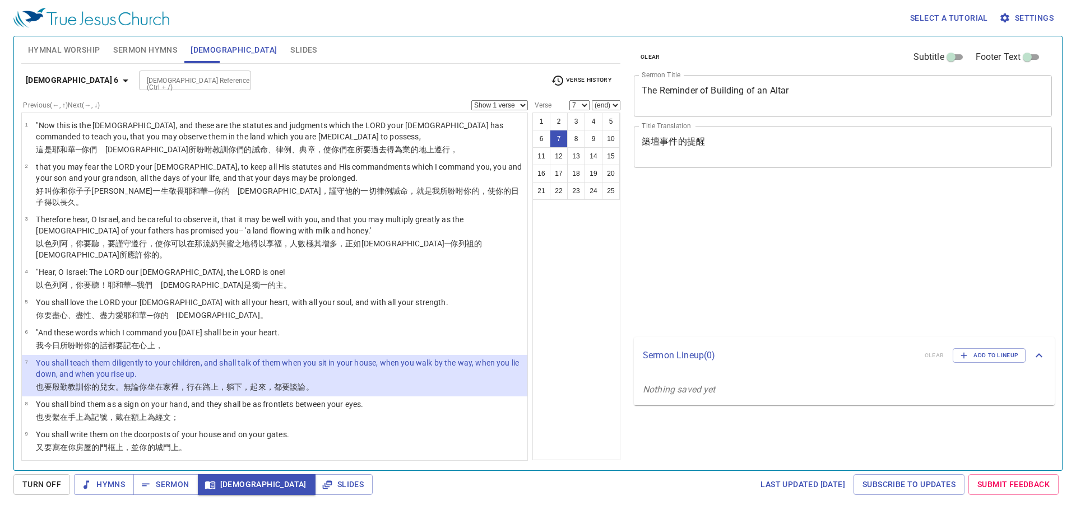
select select "7"
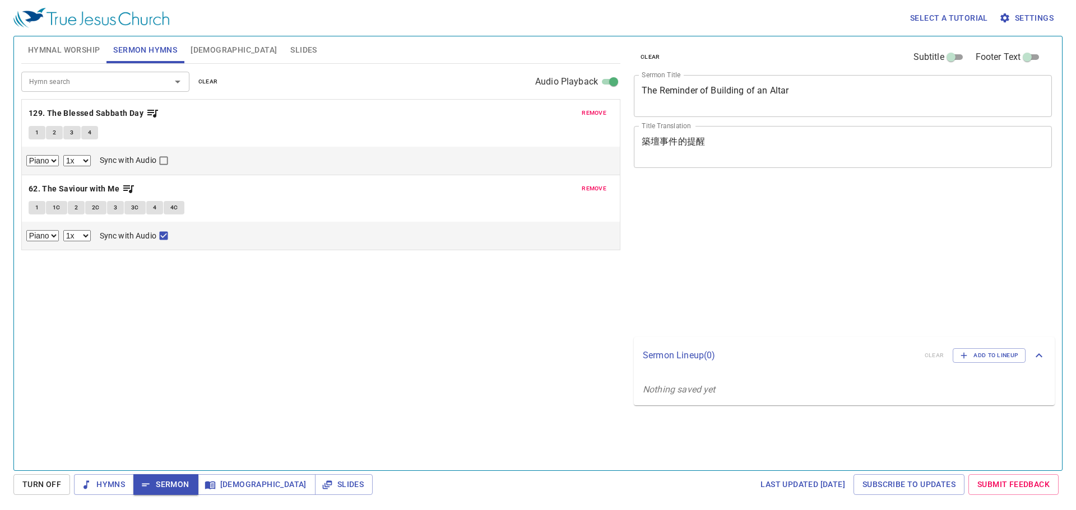
select select "1"
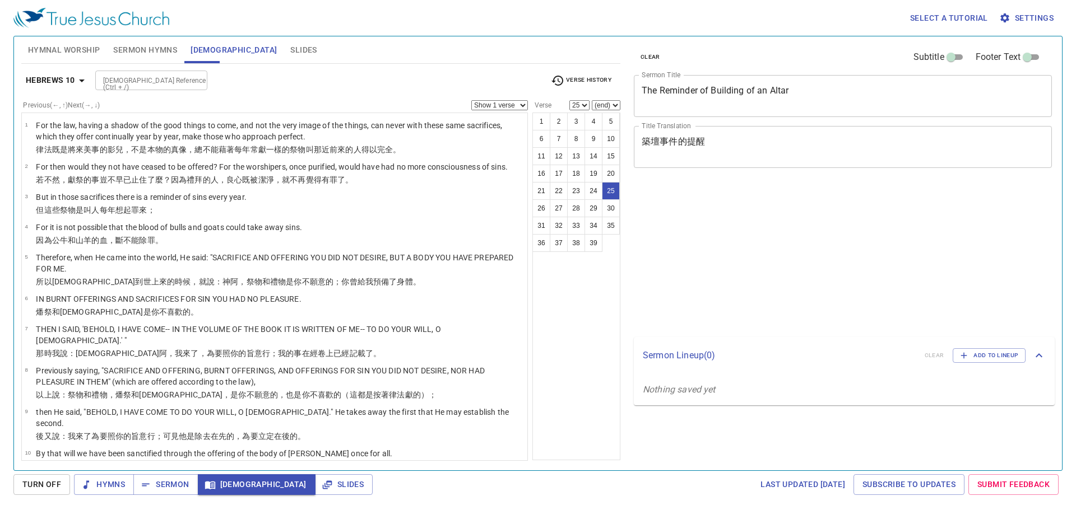
select select "25"
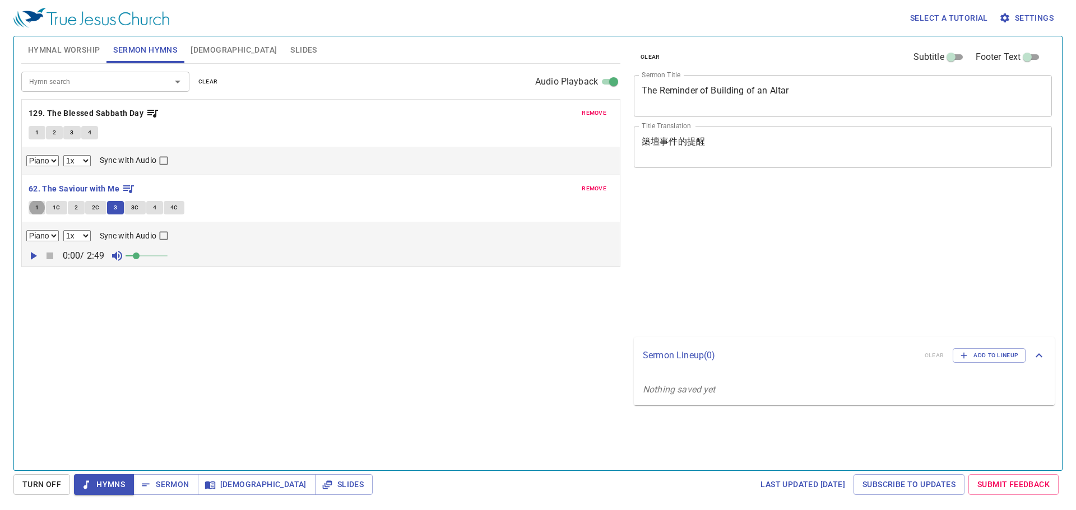
select select "1"
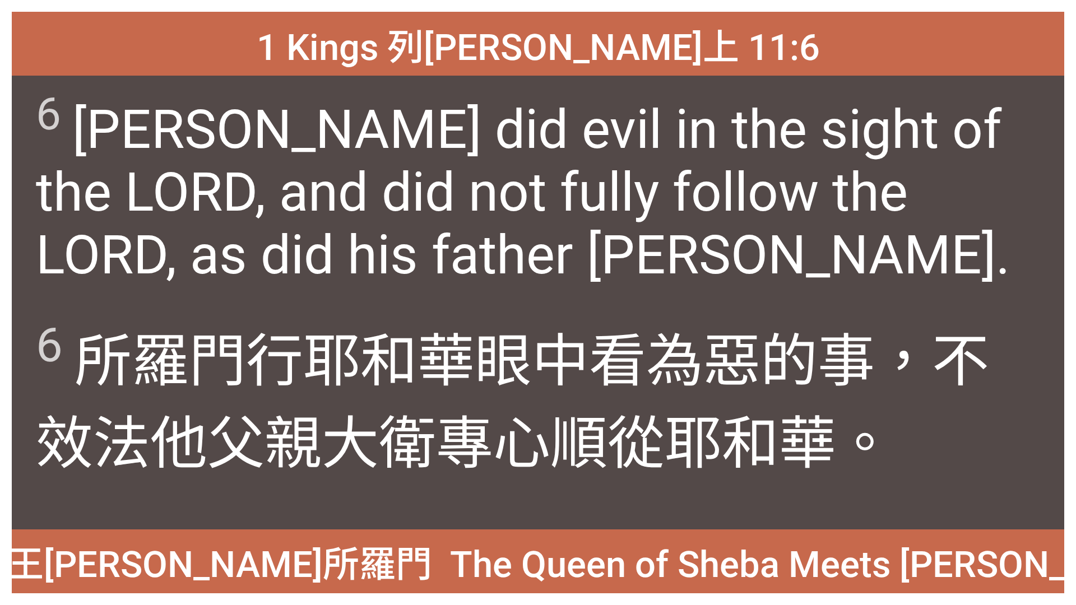
drag, startPoint x: 906, startPoint y: 12, endPoint x: 1010, endPoint y: 11, distance: 103.6
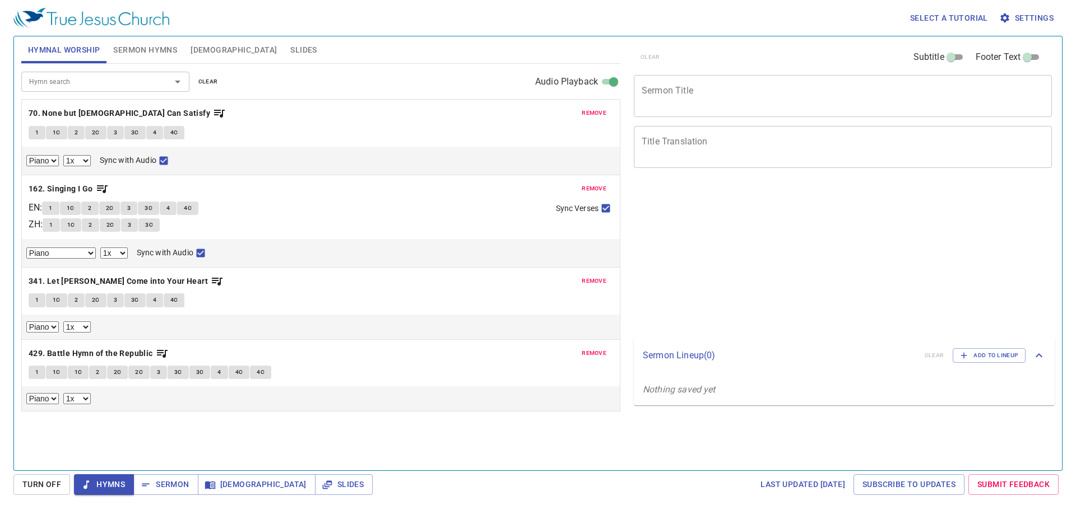
select select "1"
